Goal: Transaction & Acquisition: Subscribe to service/newsletter

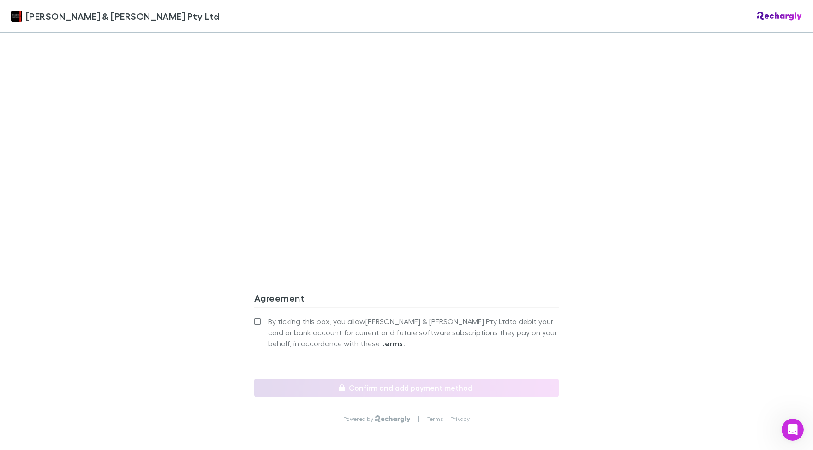
scroll to position [724, 0]
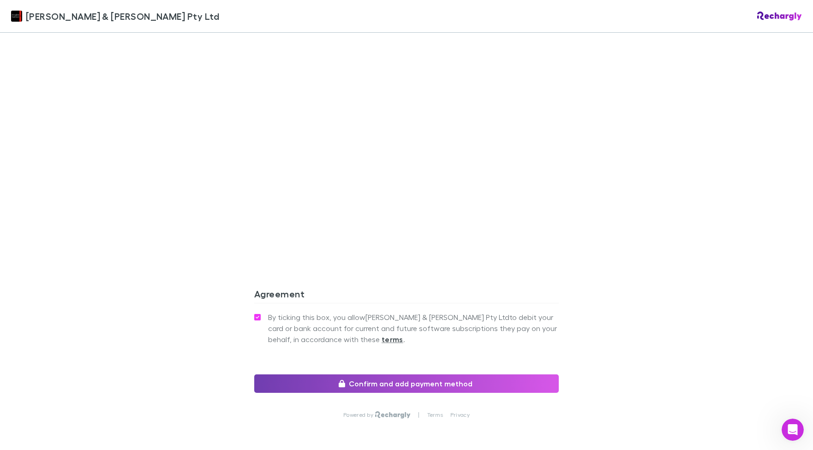
click at [419, 375] on button "Confirm and add payment method" at bounding box center [406, 384] width 305 height 18
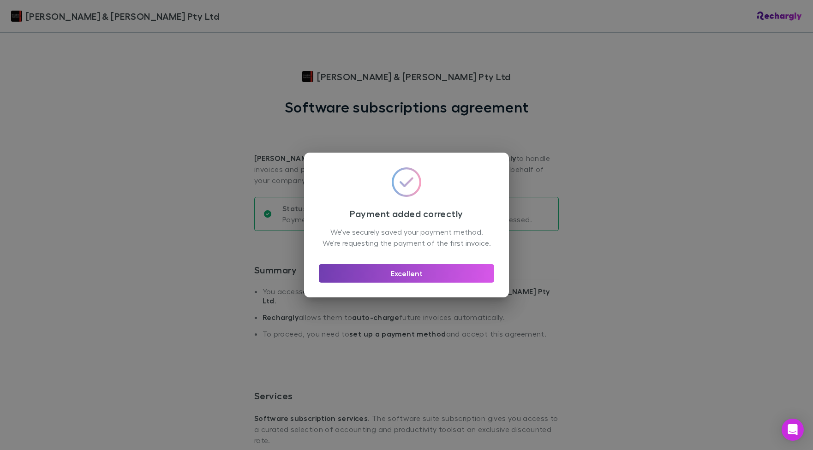
click at [404, 281] on button "Excellent" at bounding box center [406, 273] width 175 height 18
